Goal: Information Seeking & Learning: Learn about a topic

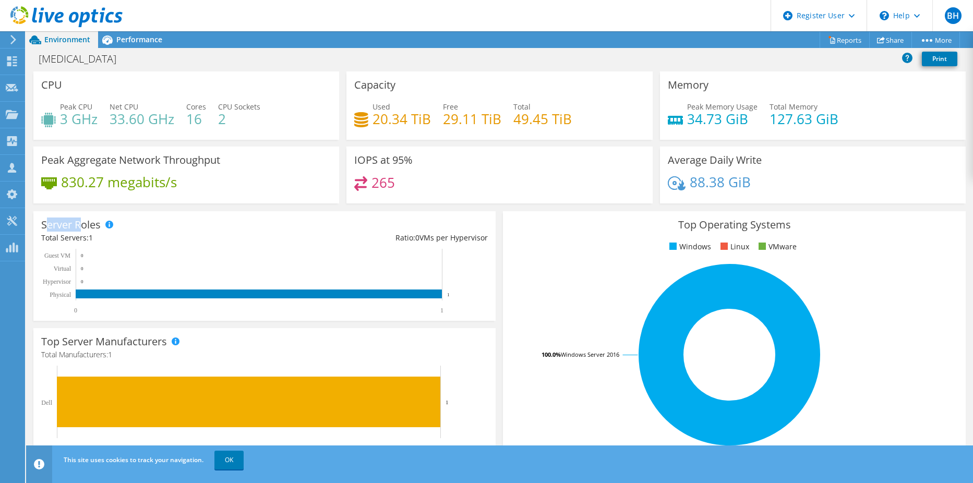
drag, startPoint x: 46, startPoint y: 223, endPoint x: 83, endPoint y: 222, distance: 37.1
click at [83, 222] on h3 "Server Roles" at bounding box center [70, 224] width 59 height 11
click at [83, 226] on h3 "Server Roles" at bounding box center [70, 224] width 59 height 11
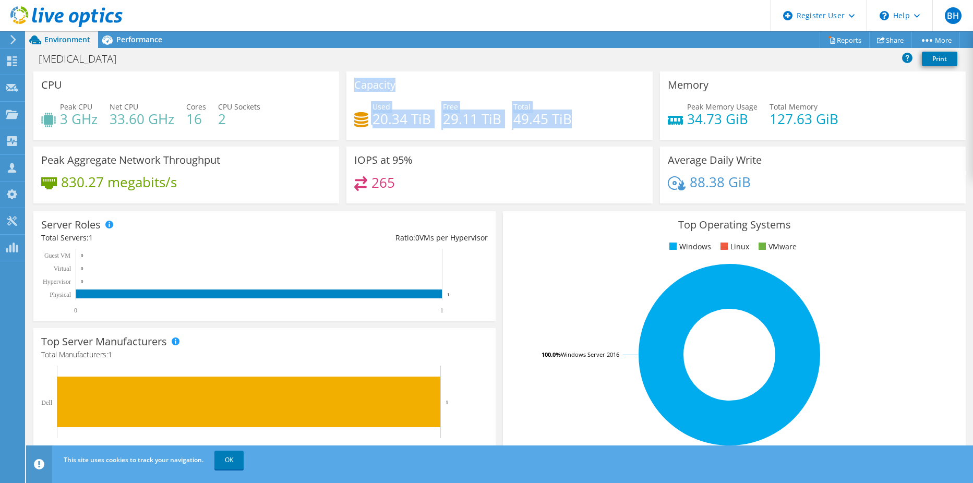
drag, startPoint x: 589, startPoint y: 122, endPoint x: 350, endPoint y: 89, distance: 241.7
click at [350, 89] on div "Capacity Used 20.34 TiB Free 29.11 TiB Total 49.45 TiB" at bounding box center [499, 105] width 306 height 68
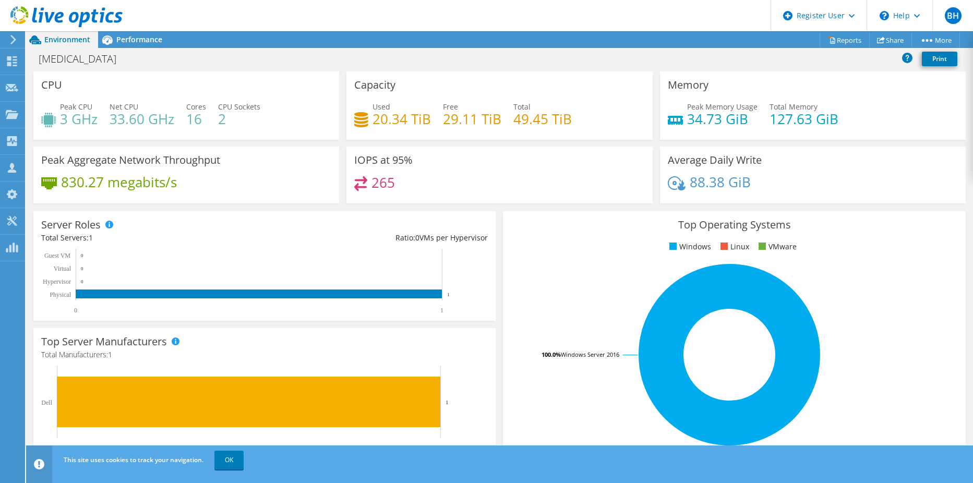
click at [576, 130] on div "Used 20.34 TiB Free 29.11 TiB Total 49.45 TiB" at bounding box center [499, 118] width 290 height 34
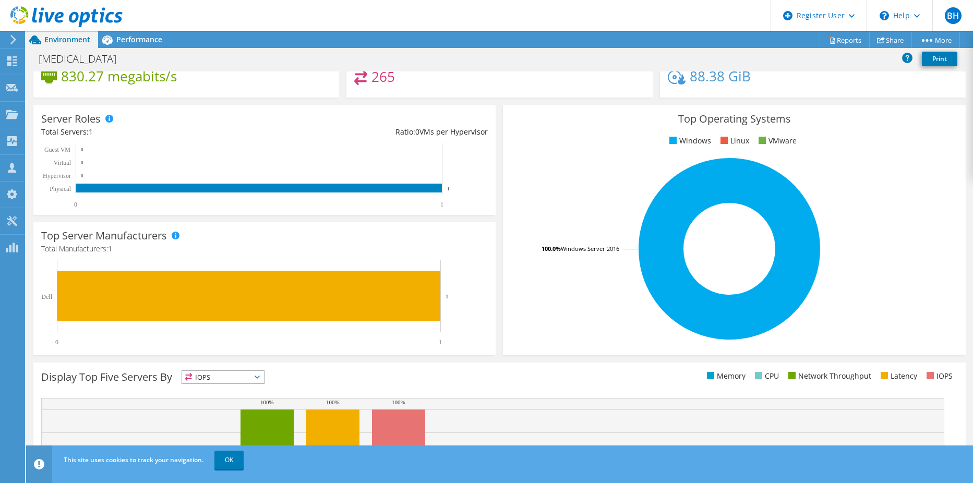
scroll to position [5, 0]
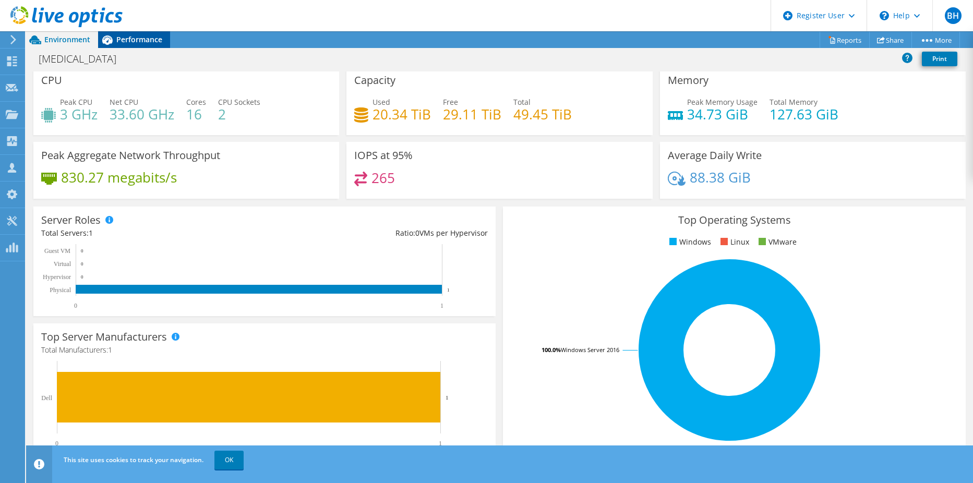
click at [145, 41] on span "Performance" at bounding box center [139, 39] width 46 height 10
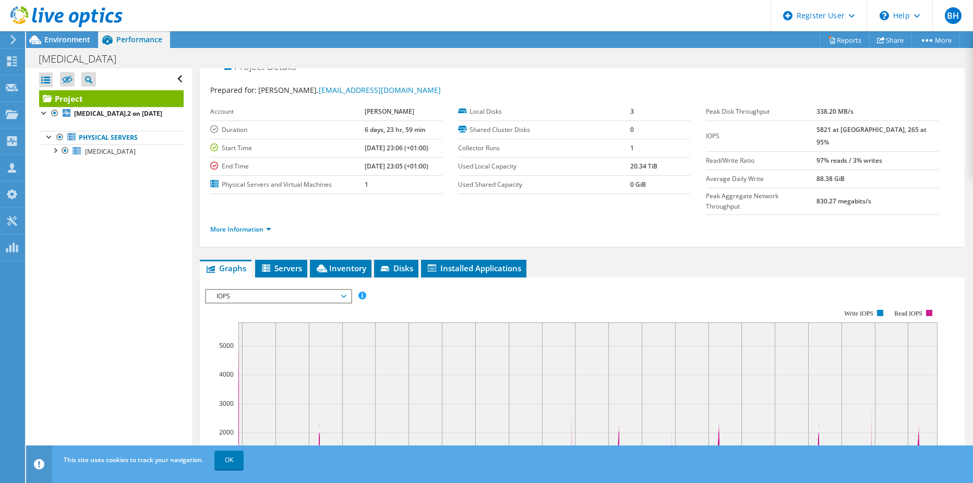
scroll to position [0, 0]
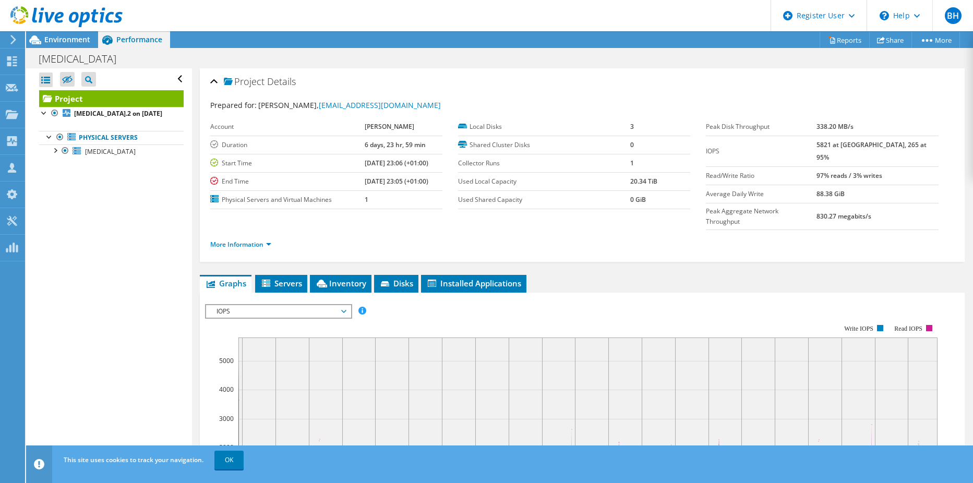
click at [335, 305] on span "IOPS" at bounding box center [278, 311] width 134 height 13
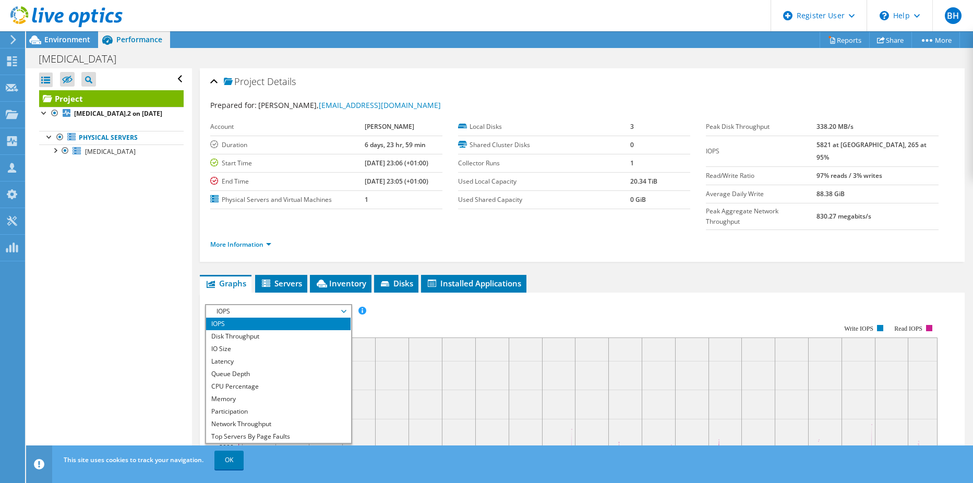
click at [339, 305] on span "IOPS" at bounding box center [278, 311] width 134 height 13
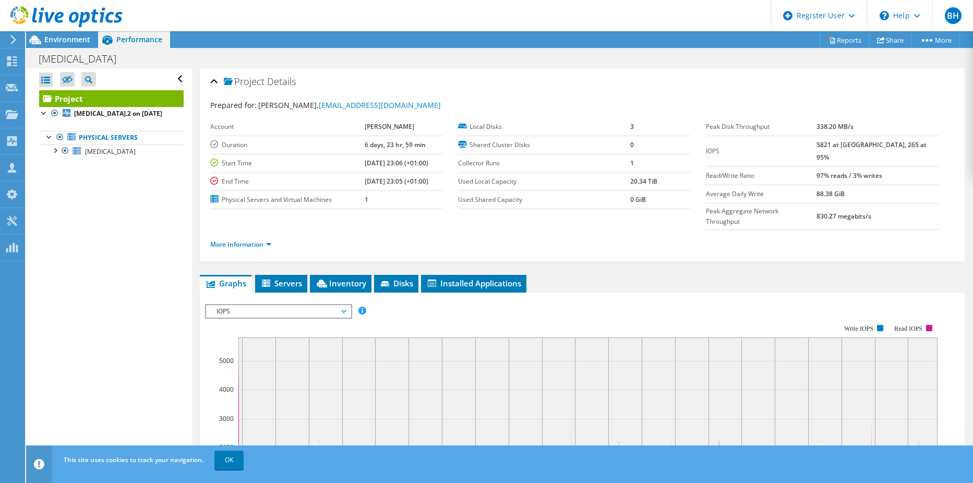
click at [599, 310] on rect at bounding box center [571, 414] width 732 height 209
click at [83, 254] on div "Open All Close All Hide Excluded Nodes Project Tree Filter" at bounding box center [108, 265] width 165 height 394
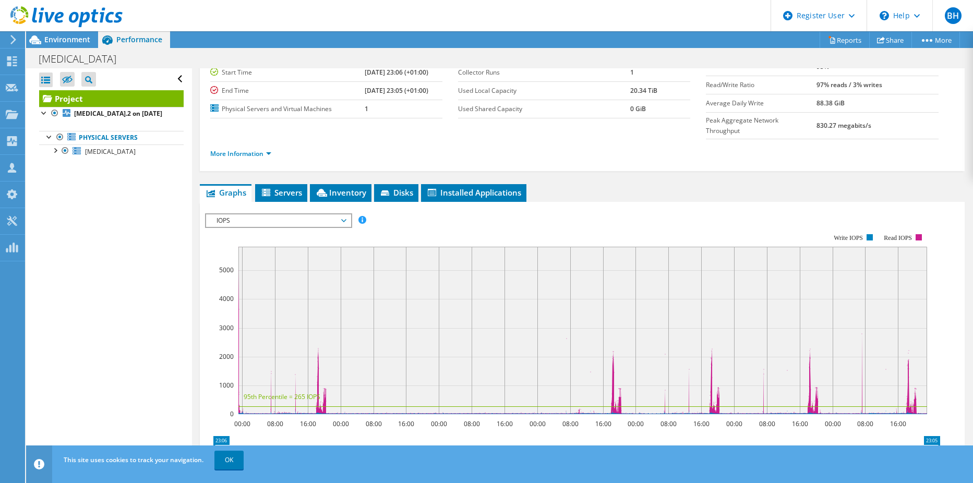
scroll to position [104, 0]
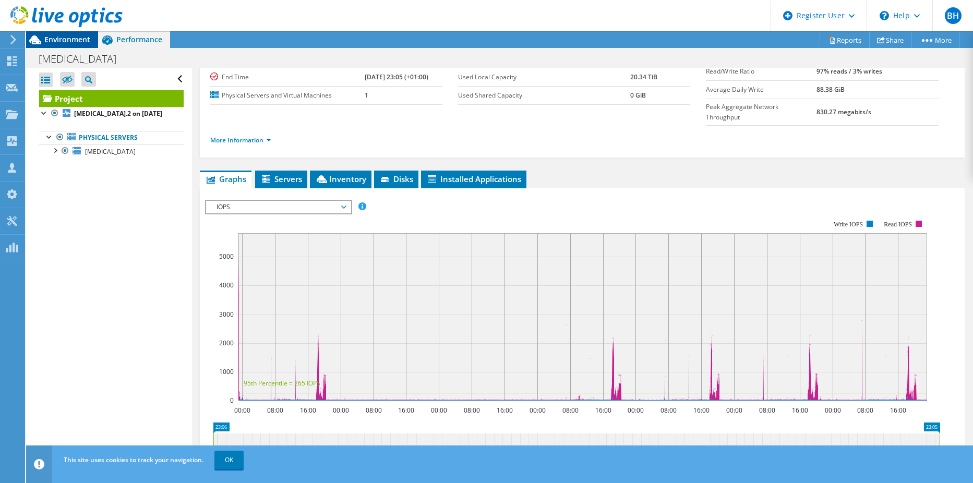
click at [76, 42] on span "Environment" at bounding box center [67, 39] width 46 height 10
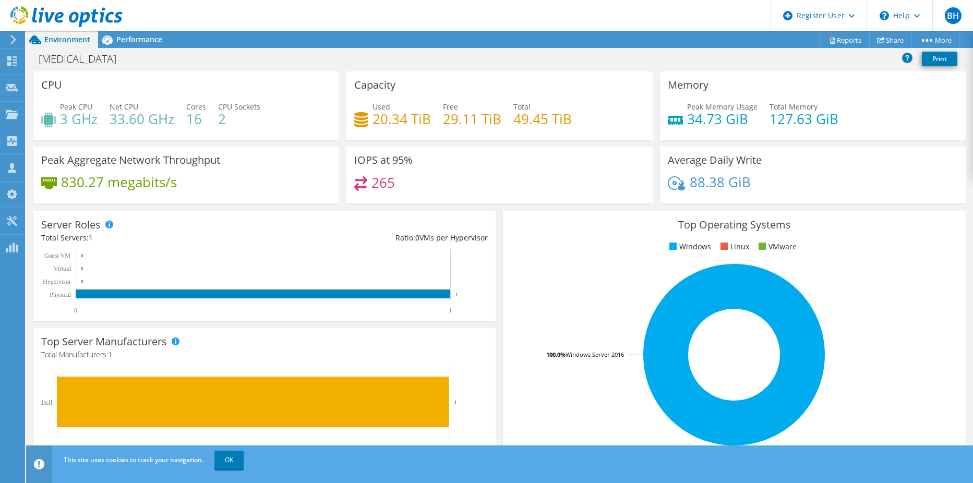
click at [76, 42] on span "Environment" at bounding box center [67, 39] width 46 height 10
drag, startPoint x: 353, startPoint y: 160, endPoint x: 375, endPoint y: 161, distance: 21.4
click at [375, 161] on h3 "IOPS at 95%" at bounding box center [383, 159] width 58 height 11
copy h3 "IOPS"
